Goal: Find specific page/section: Find specific page/section

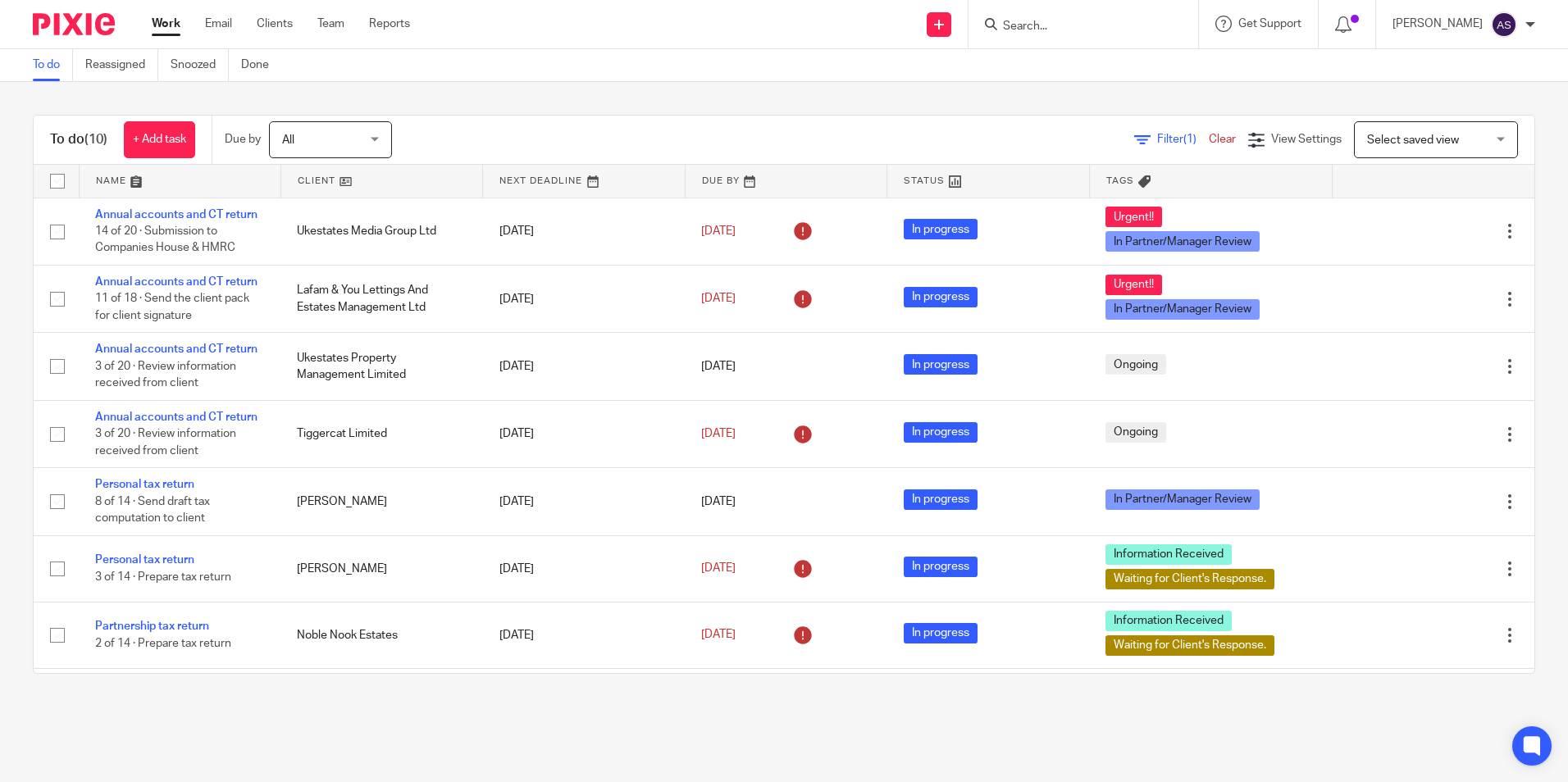
click at [1036, 26] on input "Search" at bounding box center [1075, 27] width 147 height 15
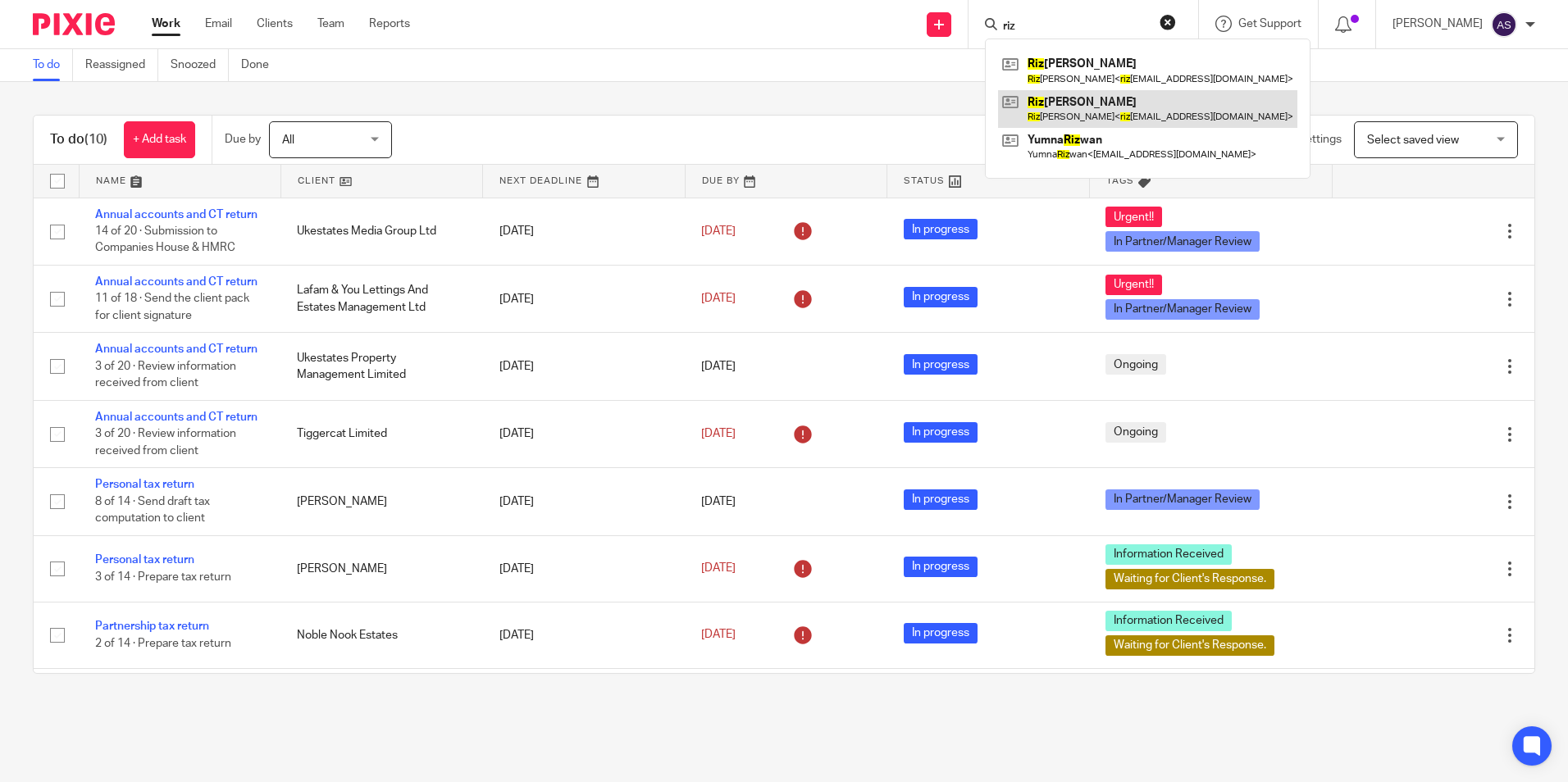
type input "riz"
click at [1120, 99] on link at bounding box center [1147, 109] width 299 height 38
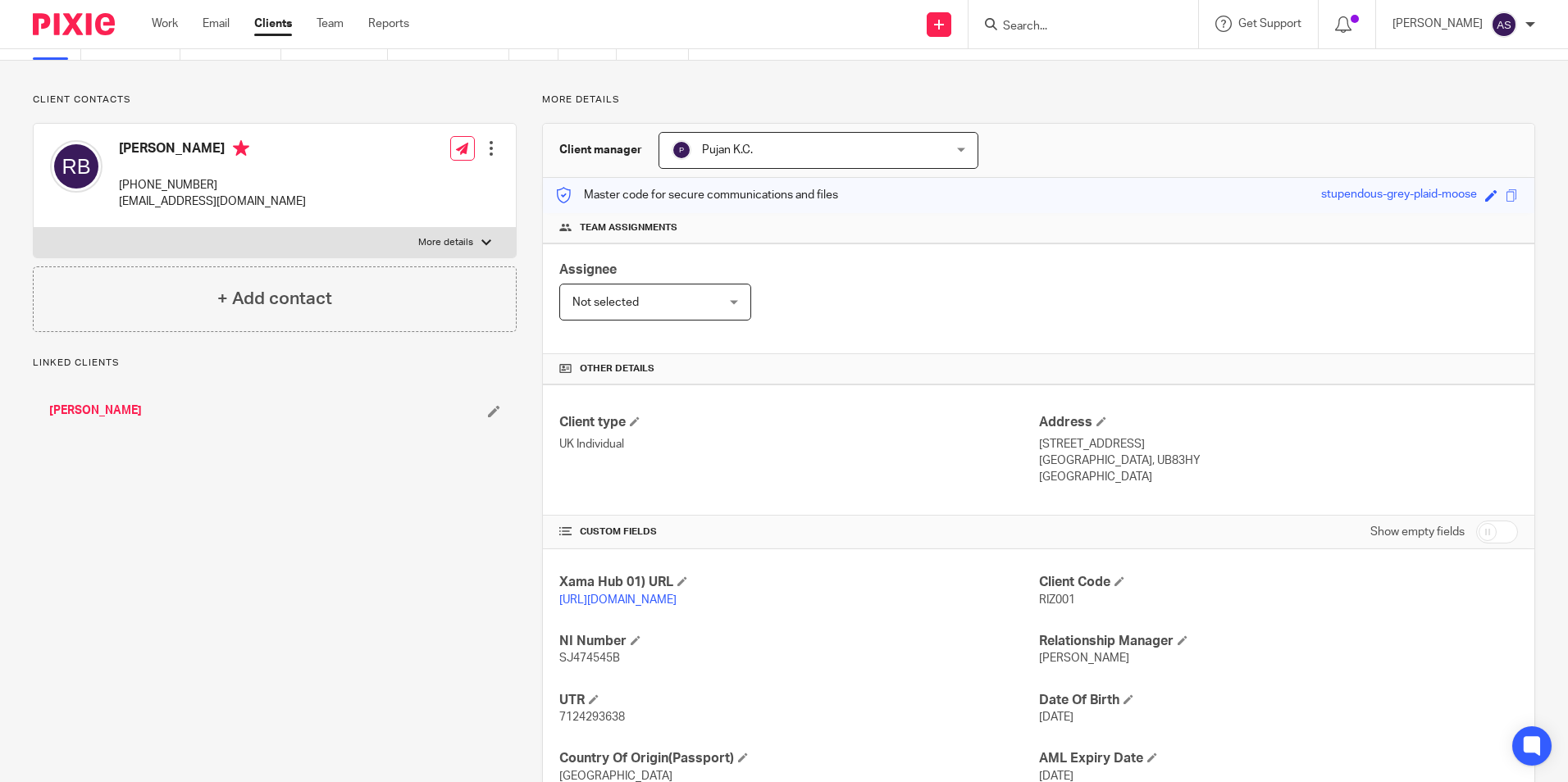
scroll to position [201, 0]
